Goal: Task Accomplishment & Management: Complete application form

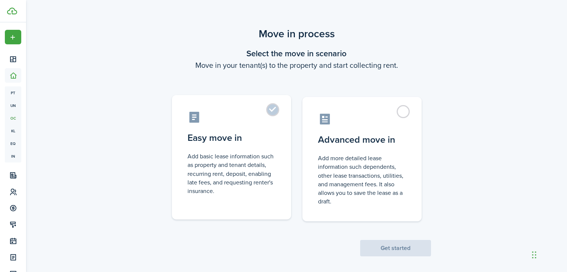
click at [270, 112] on label "Easy move in Add basic lease information such as property and tenant details, r…" at bounding box center [231, 157] width 119 height 124
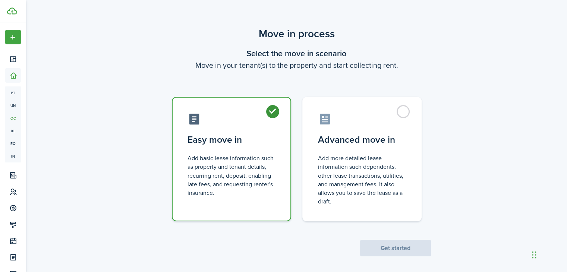
radio input "true"
click at [406, 245] on button "Get started" at bounding box center [395, 248] width 71 height 16
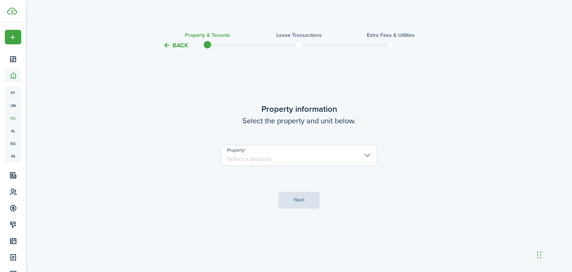
click at [301, 156] on input "Property" at bounding box center [299, 155] width 157 height 21
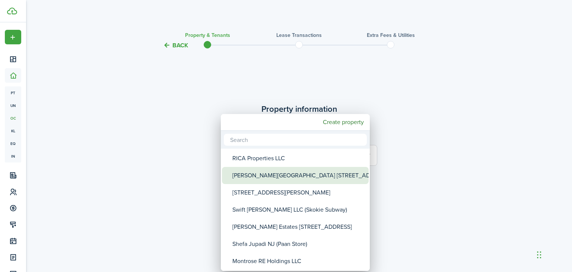
click at [290, 171] on div "[PERSON_NAME][GEOGRAPHIC_DATA] [STREET_ADDRESS]" at bounding box center [299, 175] width 132 height 17
type input "[PERSON_NAME][GEOGRAPHIC_DATA] [STREET_ADDRESS]"
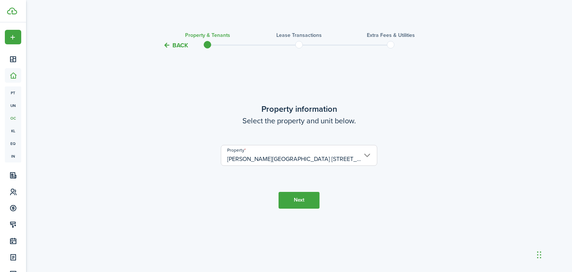
click at [308, 201] on button "Next" at bounding box center [299, 200] width 41 height 17
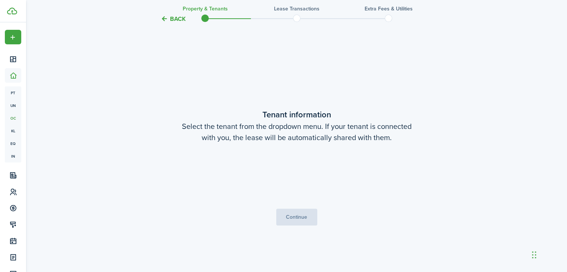
scroll to position [222, 0]
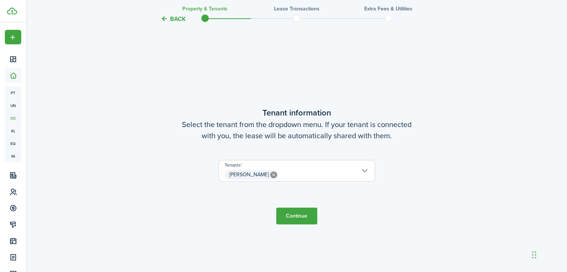
click at [297, 211] on button "Continue" at bounding box center [296, 216] width 41 height 17
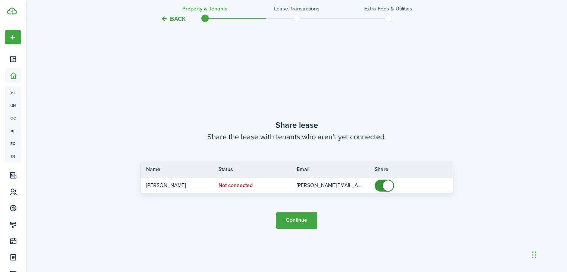
scroll to position [494, 0]
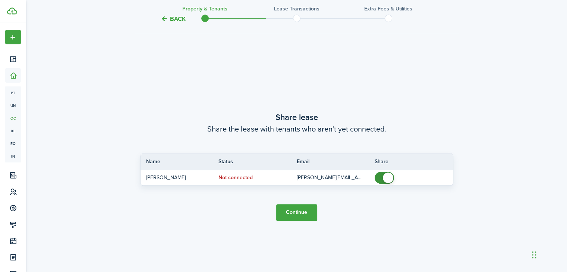
click at [303, 211] on button "Continue" at bounding box center [296, 212] width 41 height 17
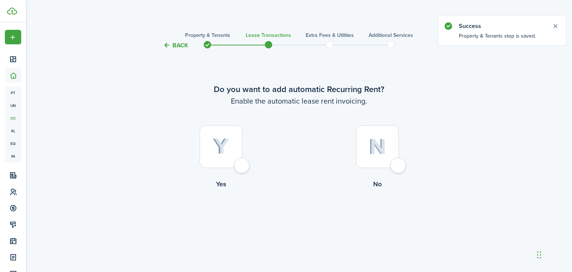
click at [243, 165] on div at bounding box center [221, 146] width 43 height 43
radio input "true"
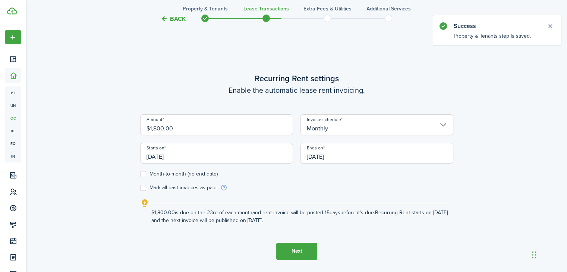
scroll to position [222, 0]
click at [174, 156] on input "[DATE]" at bounding box center [216, 152] width 153 height 21
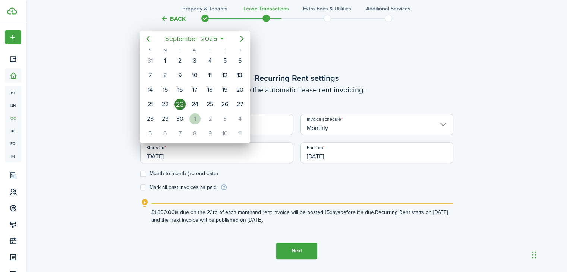
click at [195, 116] on div "1" at bounding box center [194, 118] width 11 height 11
type input "[DATE]"
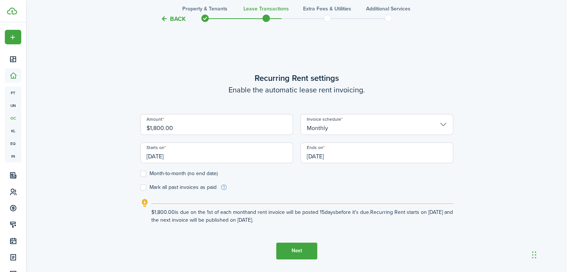
click at [319, 155] on input "[DATE]" at bounding box center [376, 152] width 153 height 21
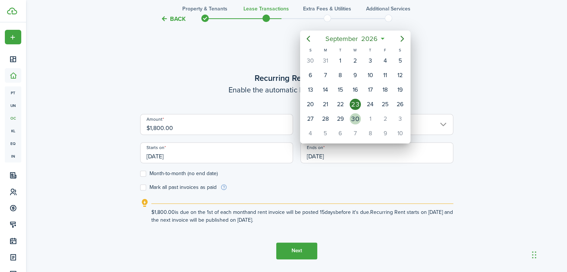
click at [354, 117] on div "30" at bounding box center [355, 118] width 11 height 11
type input "[DATE]"
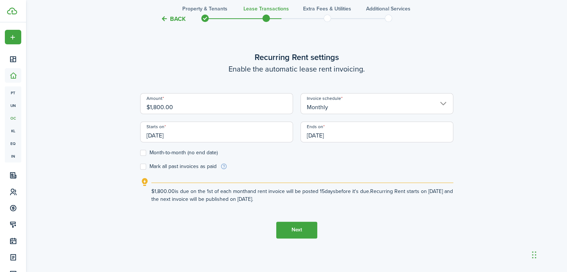
scroll to position [259, 0]
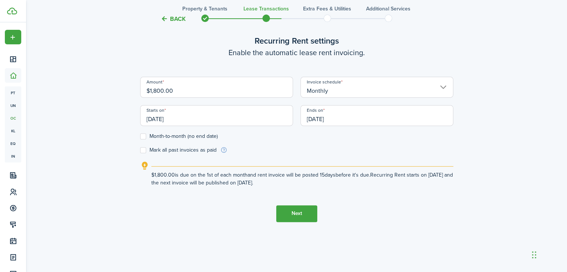
click at [306, 212] on button "Next" at bounding box center [296, 213] width 41 height 17
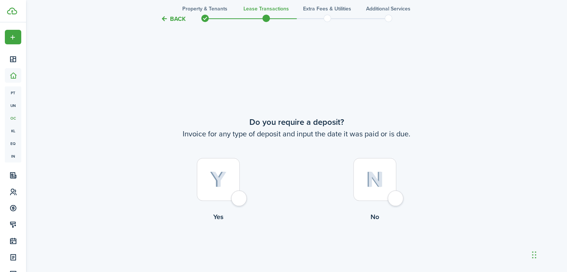
scroll to position [494, 0]
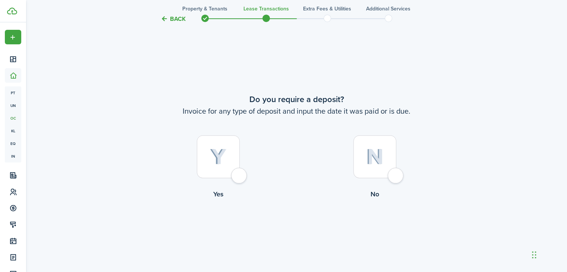
click at [240, 169] on div at bounding box center [218, 156] width 43 height 43
radio input "true"
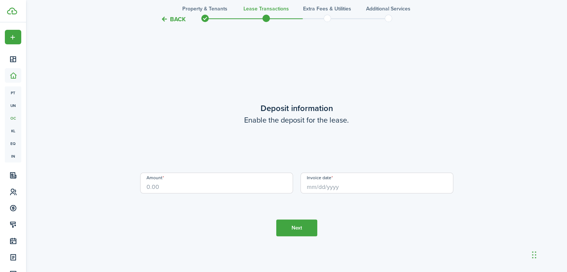
scroll to position [766, 0]
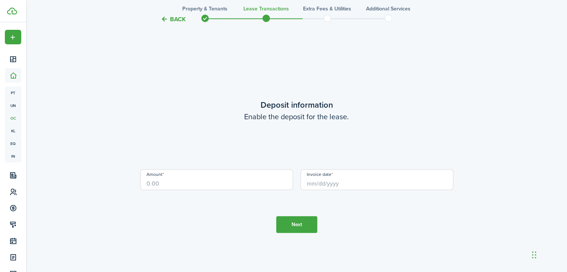
click at [276, 145] on loading-skeleton at bounding box center [296, 151] width 313 height 21
drag, startPoint x: 206, startPoint y: 178, endPoint x: 198, endPoint y: 169, distance: 11.9
click at [206, 178] on input "Amount" at bounding box center [216, 179] width 153 height 21
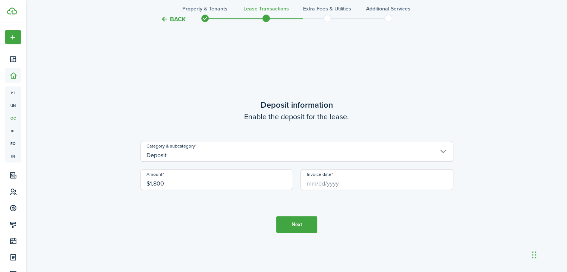
click at [328, 181] on input "Invoice date" at bounding box center [376, 179] width 153 height 21
type input "$1,800.00"
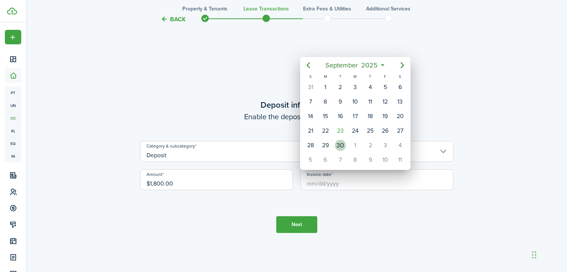
click at [340, 142] on div "30" at bounding box center [340, 145] width 11 height 11
type input "[DATE]"
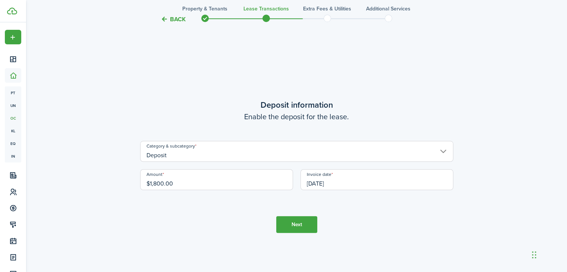
click at [302, 221] on button "Next" at bounding box center [296, 224] width 41 height 17
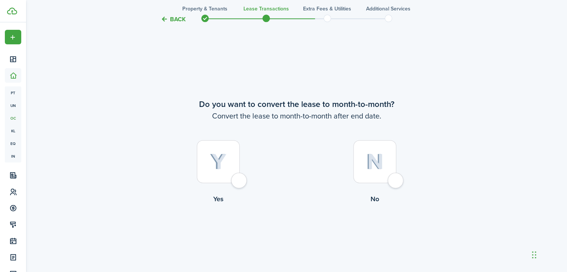
scroll to position [1038, 0]
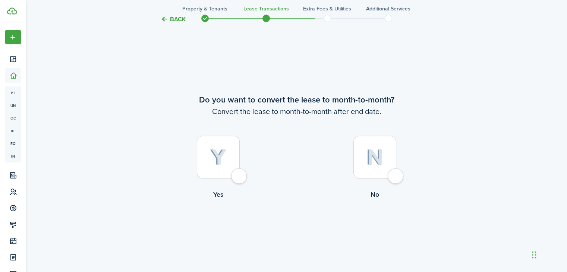
click at [390, 171] on div at bounding box center [374, 157] width 43 height 43
radio input "true"
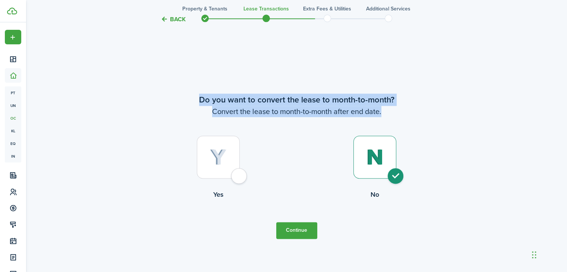
drag, startPoint x: 201, startPoint y: 99, endPoint x: 391, endPoint y: 113, distance: 190.6
click at [391, 113] on wizard-step-header "Do you want to convert the lease to month-to-month? Convert the lease to month-…" at bounding box center [296, 105] width 313 height 23
copy wizard-step-header "Do you want to convert the lease to month-to-month? Convert the lease to month-…"
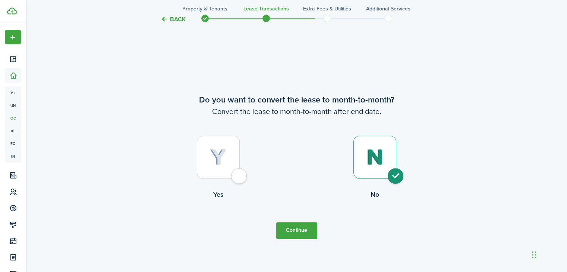
click at [375, 242] on tc-wizard-step "Do you want to convert the lease to month-to-month? Convert the lease to month-…" at bounding box center [296, 166] width 313 height 272
click at [297, 234] on button "Continue" at bounding box center [296, 230] width 41 height 17
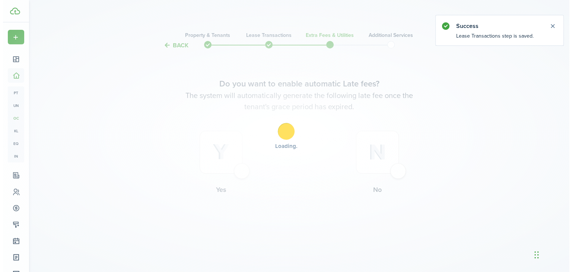
scroll to position [0, 0]
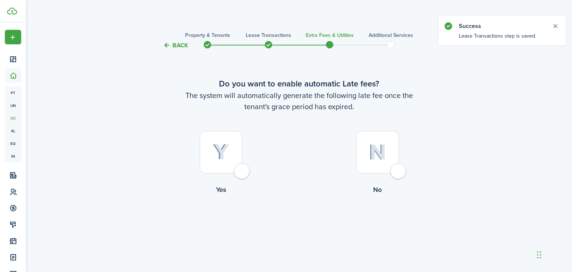
click at [394, 170] on div at bounding box center [377, 152] width 43 height 43
radio input "true"
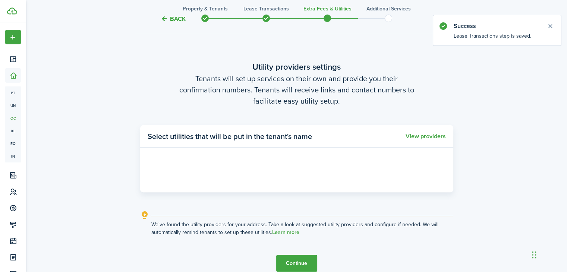
scroll to position [222, 0]
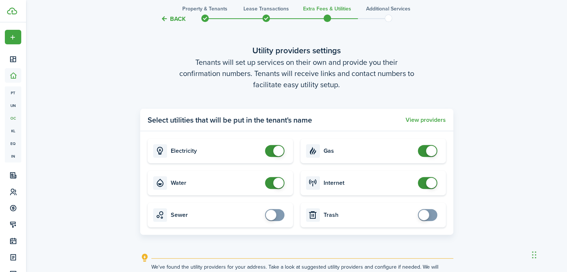
click at [274, 151] on span at bounding box center [278, 151] width 10 height 10
checkbox input "true"
click at [273, 150] on span at bounding box center [271, 151] width 10 height 10
checkbox input "false"
click at [274, 183] on span at bounding box center [278, 183] width 10 height 10
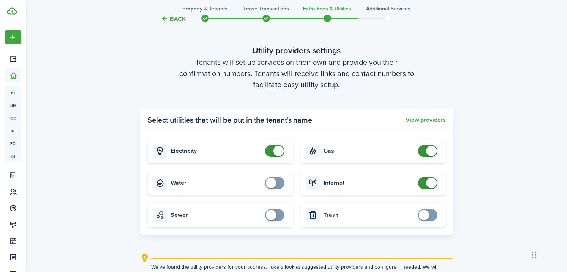
checkbox input "false"
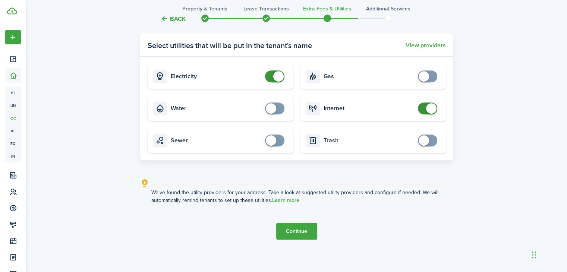
scroll to position [300, 0]
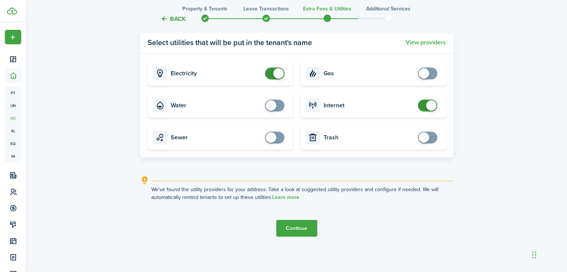
click at [307, 228] on button "Continue" at bounding box center [296, 228] width 41 height 17
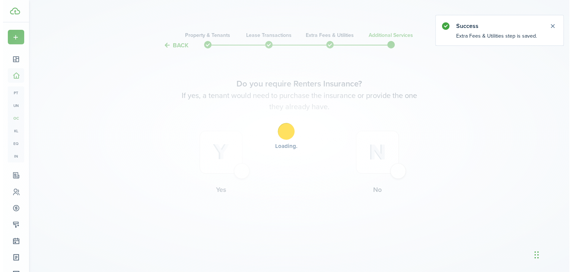
scroll to position [0, 0]
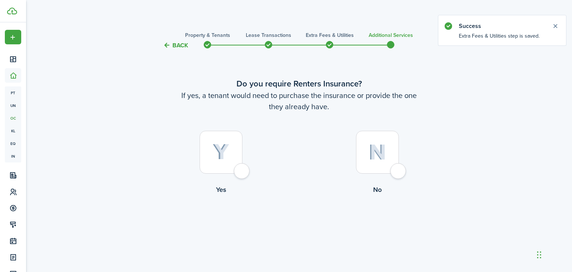
click at [237, 167] on div at bounding box center [221, 152] width 43 height 43
radio input "true"
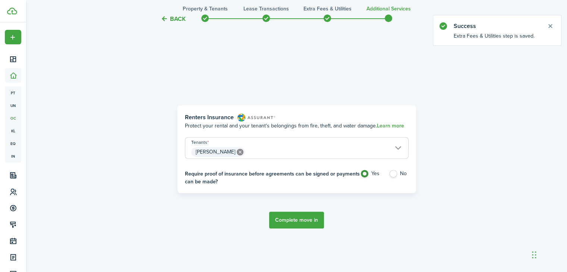
scroll to position [222, 0]
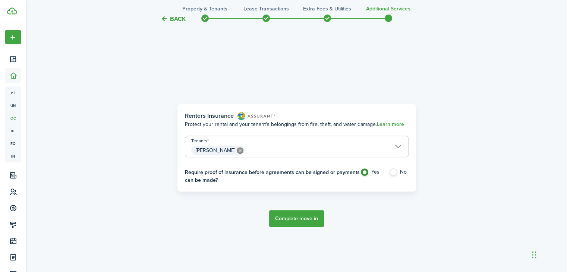
click at [394, 171] on label "No" at bounding box center [399, 173] width 20 height 11
radio input "false"
radio input "true"
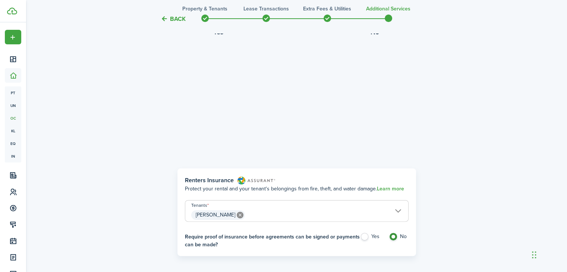
scroll to position [186, 0]
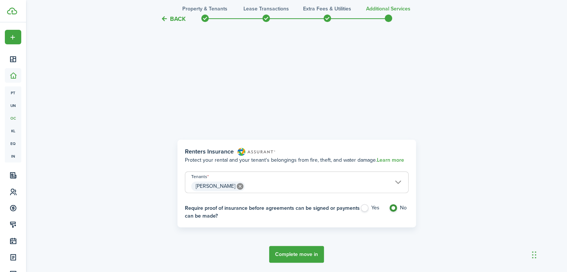
click at [304, 252] on button "Complete move in" at bounding box center [296, 254] width 55 height 17
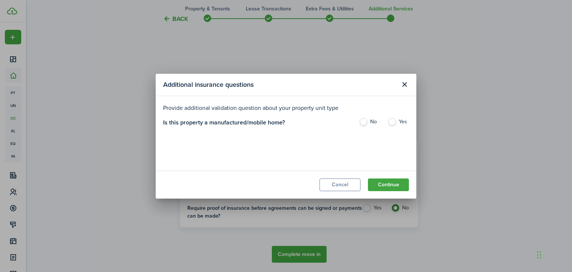
click at [364, 120] on label "No" at bounding box center [369, 123] width 21 height 11
radio input "true"
click at [398, 186] on button "Continue" at bounding box center [388, 185] width 41 height 13
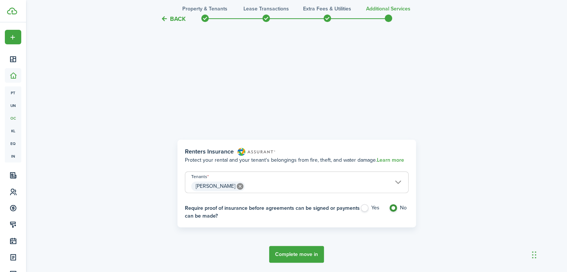
scroll to position [272, 0]
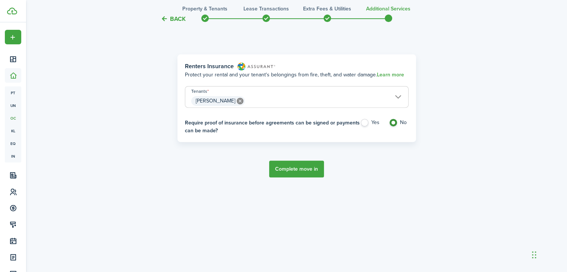
click at [304, 168] on button "Complete move in" at bounding box center [296, 169] width 55 height 17
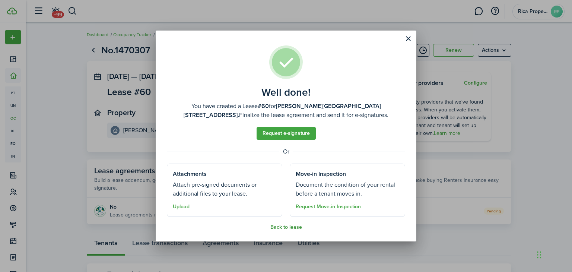
click at [288, 225] on button "Back to lease" at bounding box center [287, 227] width 32 height 6
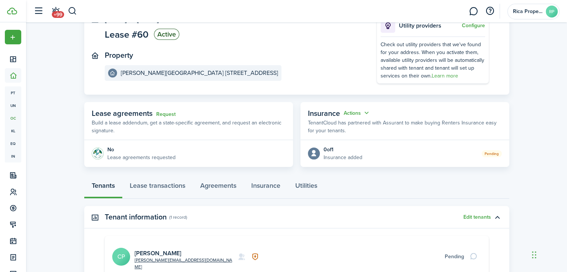
scroll to position [141, 0]
